Goal: Task Accomplishment & Management: Manage account settings

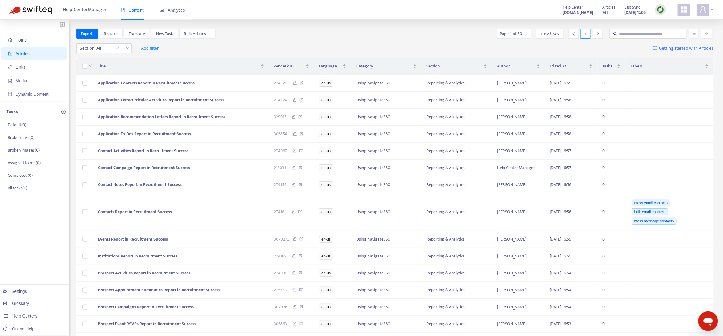
click at [703, 8] on icon "user" at bounding box center [702, 9] width 7 height 7
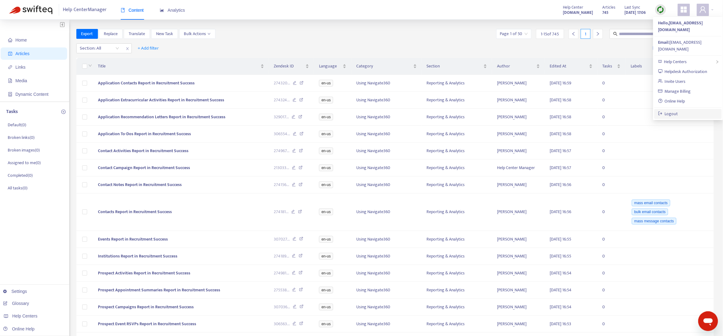
click at [674, 110] on link "Logout" at bounding box center [668, 113] width 20 height 7
